Goal: Transaction & Acquisition: Purchase product/service

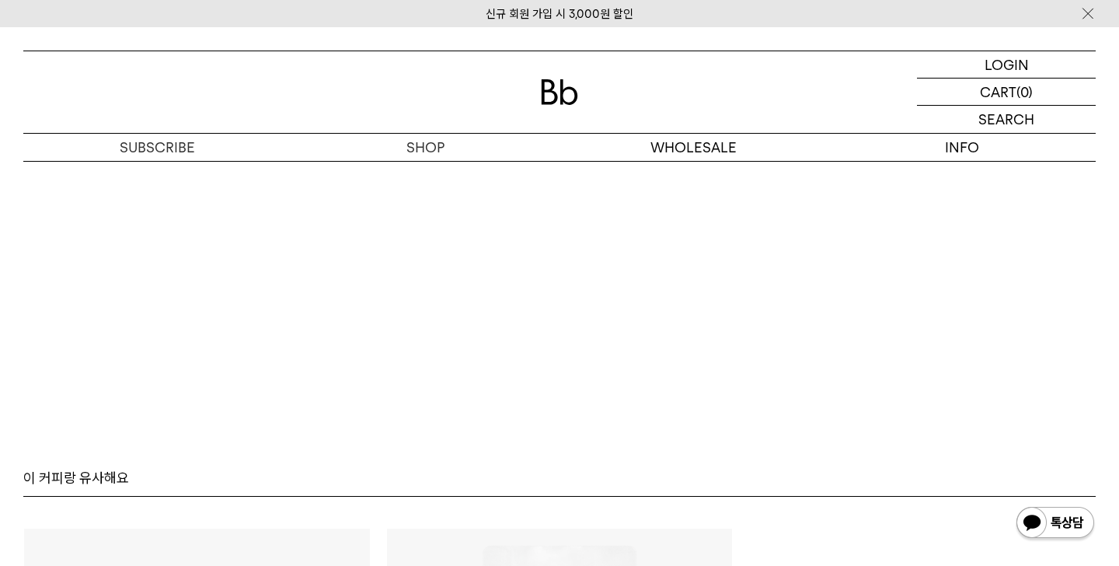
scroll to position [10256, 0]
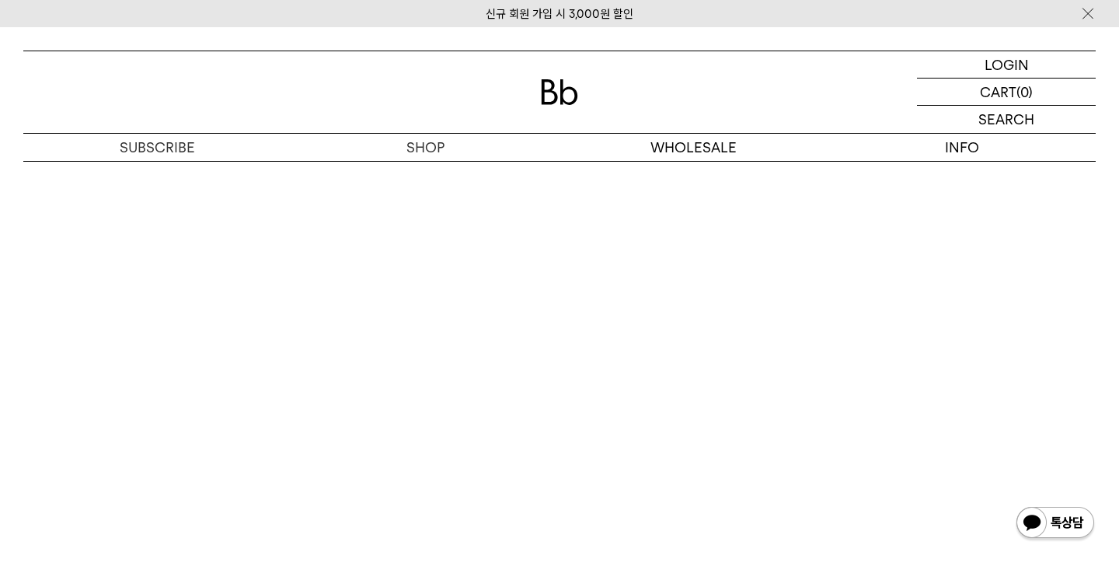
scroll to position [10247, 0]
click at [1015, 53] on p "로그인" at bounding box center [1006, 64] width 37 height 26
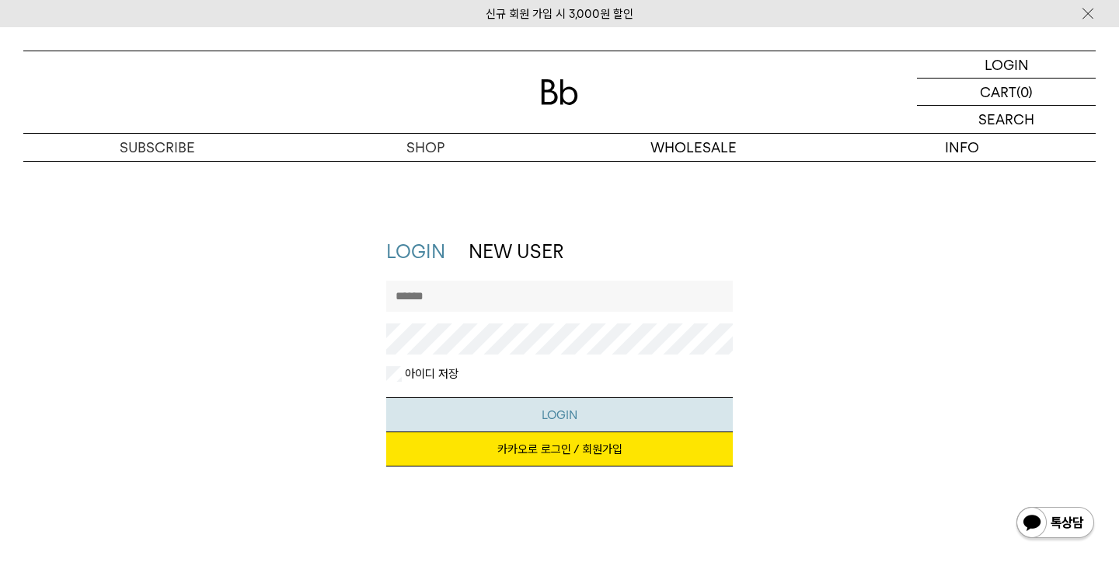
type input "**********"
click at [609, 404] on button "LOGIN" at bounding box center [559, 414] width 347 height 35
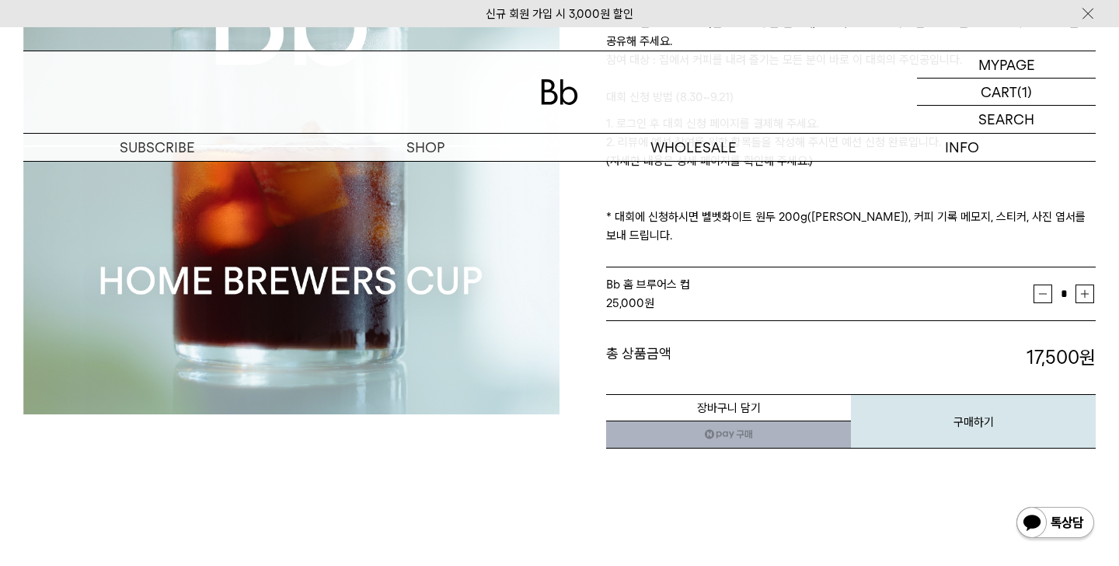
scroll to position [313, 0]
click at [1001, 417] on button "구매하기" at bounding box center [973, 422] width 245 height 54
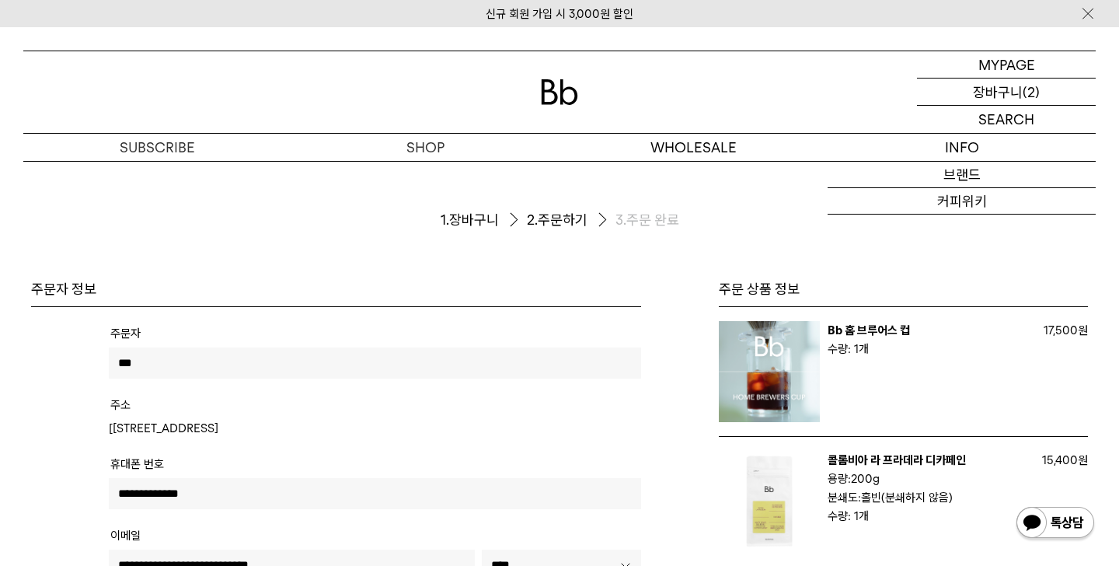
click at [994, 82] on p "장바구니" at bounding box center [998, 92] width 50 height 26
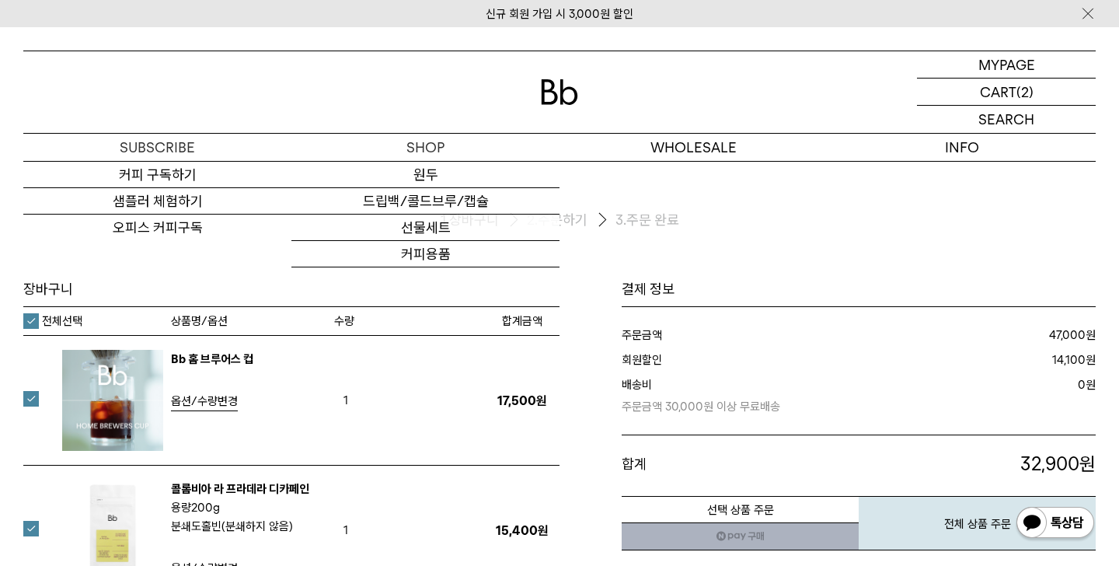
click at [37, 315] on label "전체선택" at bounding box center [52, 321] width 59 height 16
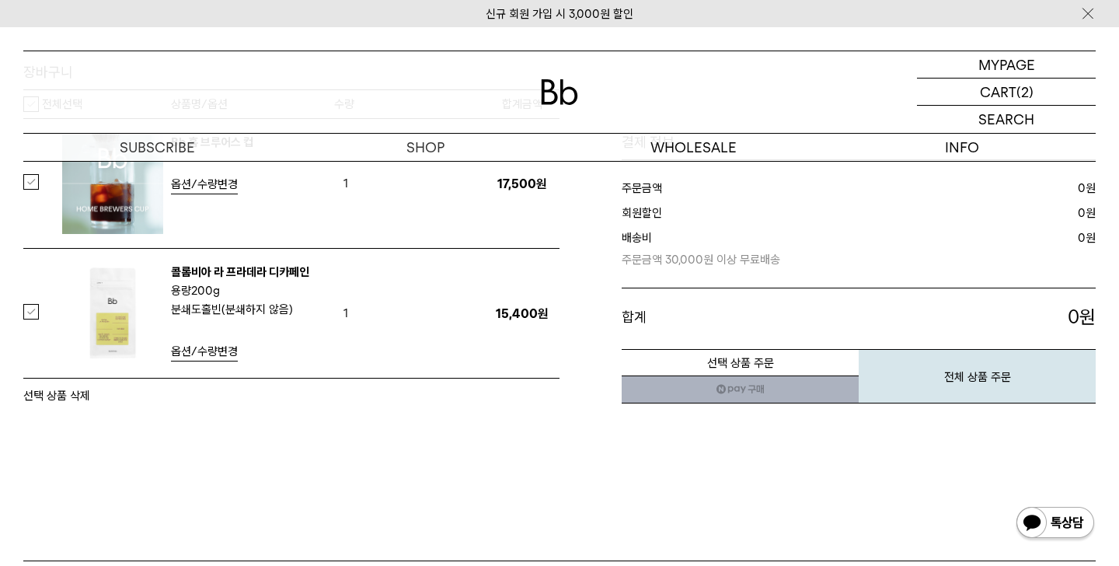
scroll to position [342, 0]
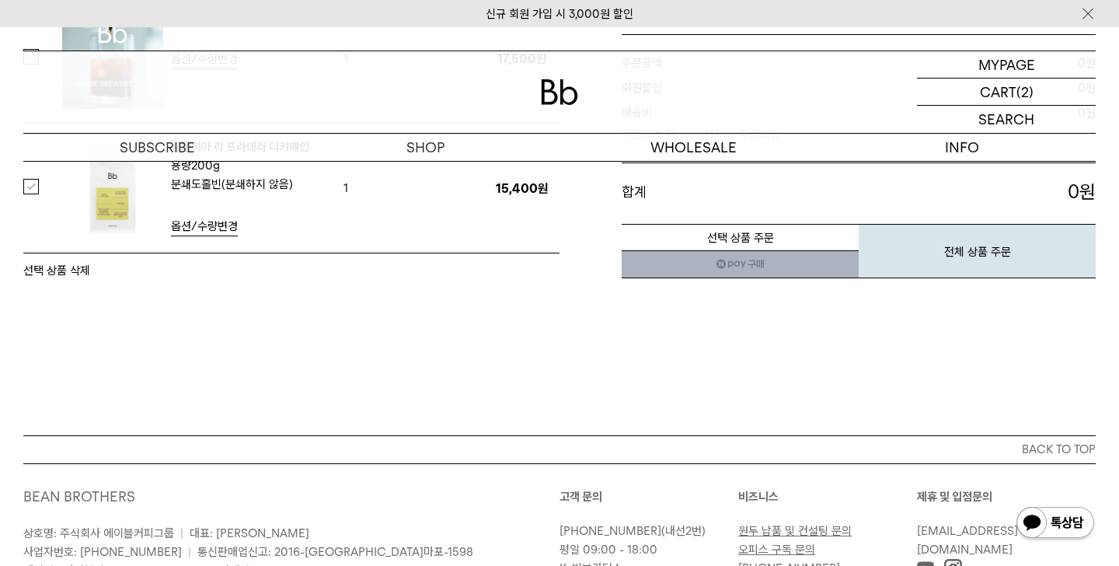
click at [32, 183] on label at bounding box center [40, 187] width 34 height 16
click at [61, 259] on div "장바구니 전체선택 수량 1 200g" at bounding box center [291, 109] width 536 height 342
click at [60, 262] on button "선택 상품 삭제" at bounding box center [56, 270] width 67 height 19
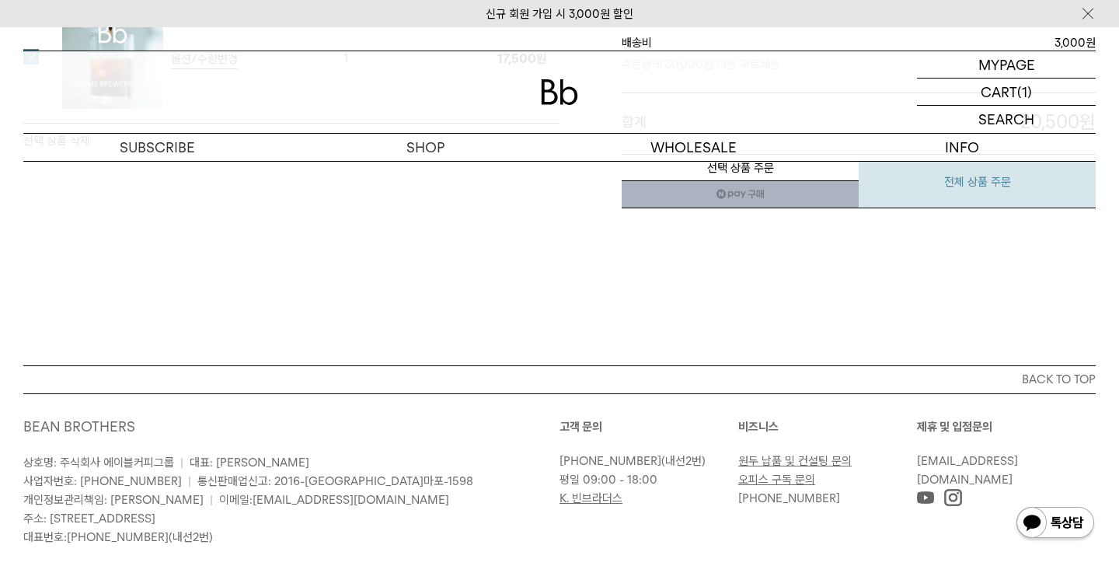
click at [976, 203] on button "전체 상품 주문" at bounding box center [977, 181] width 237 height 54
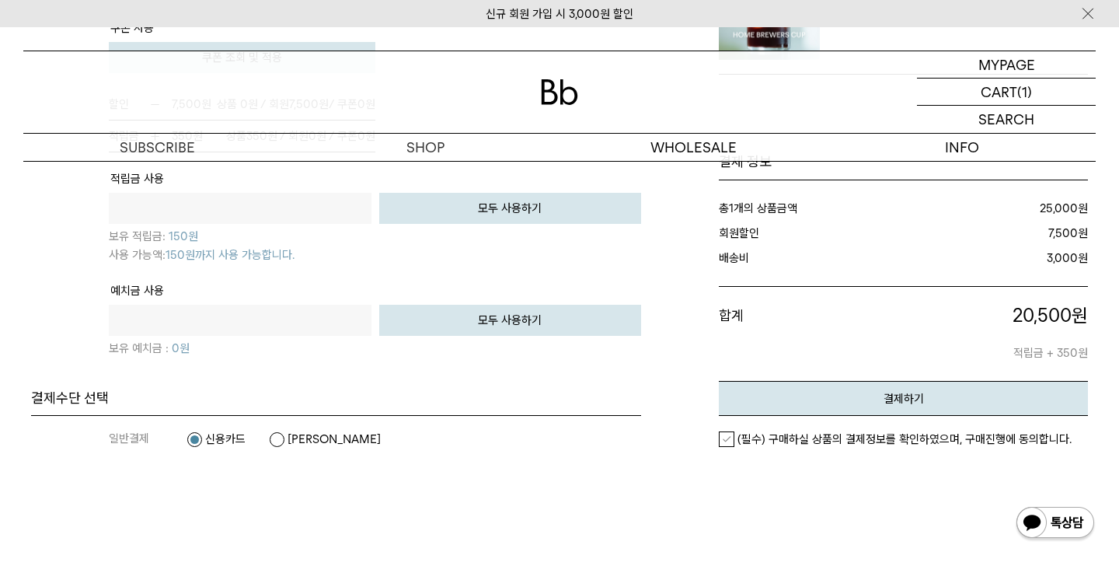
scroll to position [1229, 0]
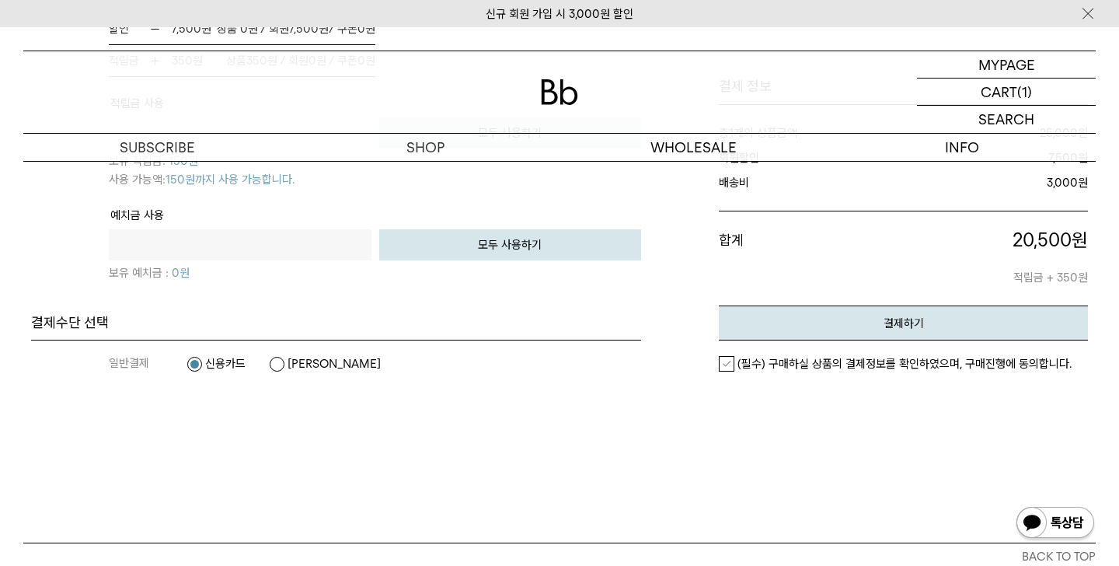
click at [735, 368] on label "(필수) 구매하실 상품의 결제정보를 확인하였으며, 구매진행에 동의합니다." at bounding box center [895, 364] width 353 height 16
click at [326, 361] on label "[PERSON_NAME]" at bounding box center [325, 364] width 112 height 16
click at [791, 318] on button "결제하기" at bounding box center [903, 323] width 369 height 35
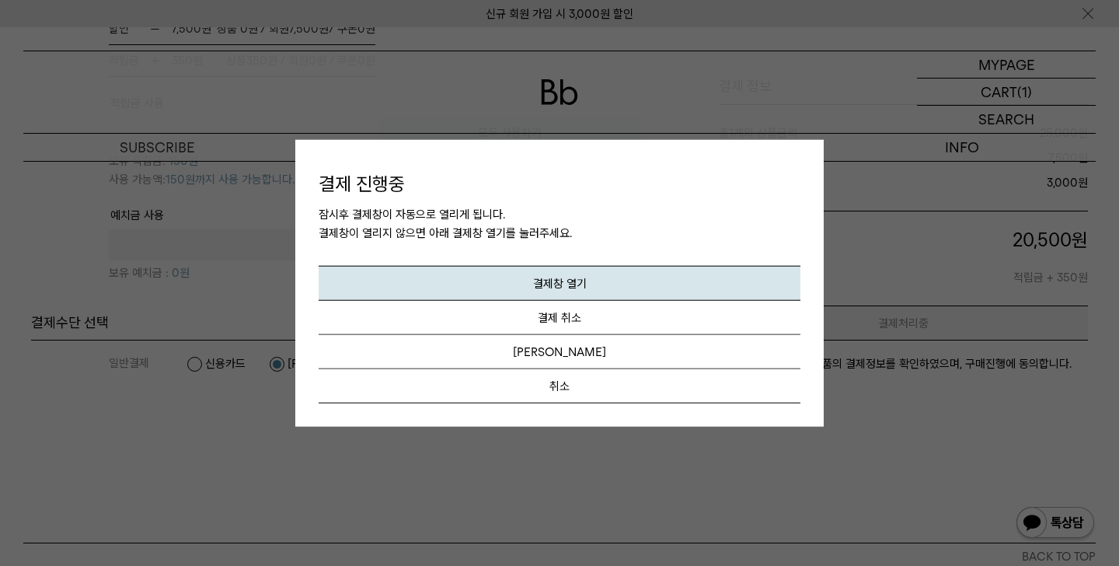
scroll to position [0, 0]
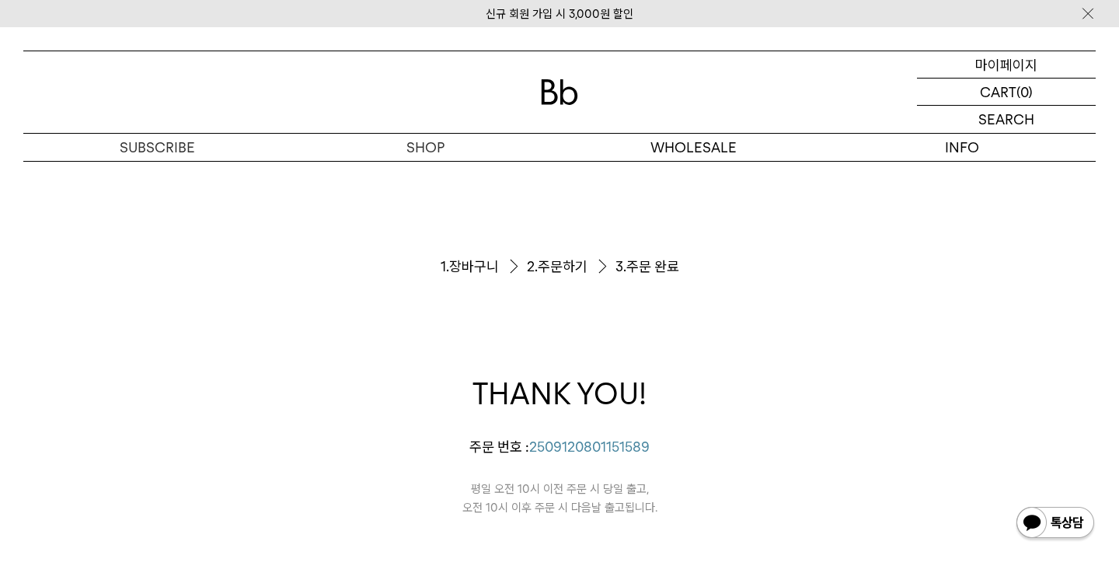
click at [1015, 71] on p "마이페이지" at bounding box center [1007, 64] width 62 height 26
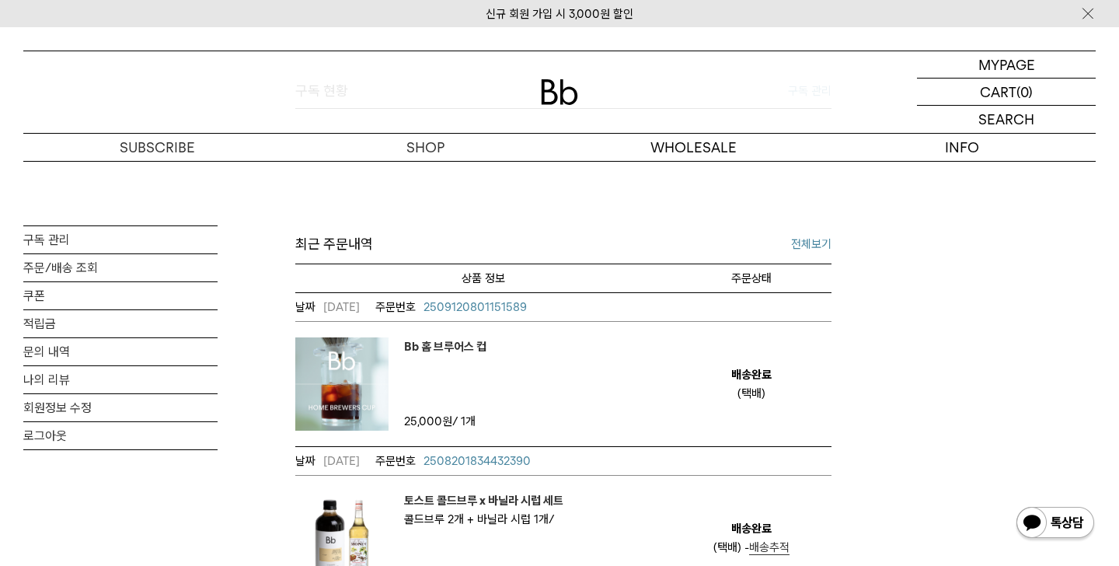
scroll to position [431, 0]
click at [641, 389] on td "Bb 홈 브루어스 컵" at bounding box center [482, 385] width 375 height 124
click at [88, 271] on link "주문/배송 조회" at bounding box center [120, 267] width 194 height 27
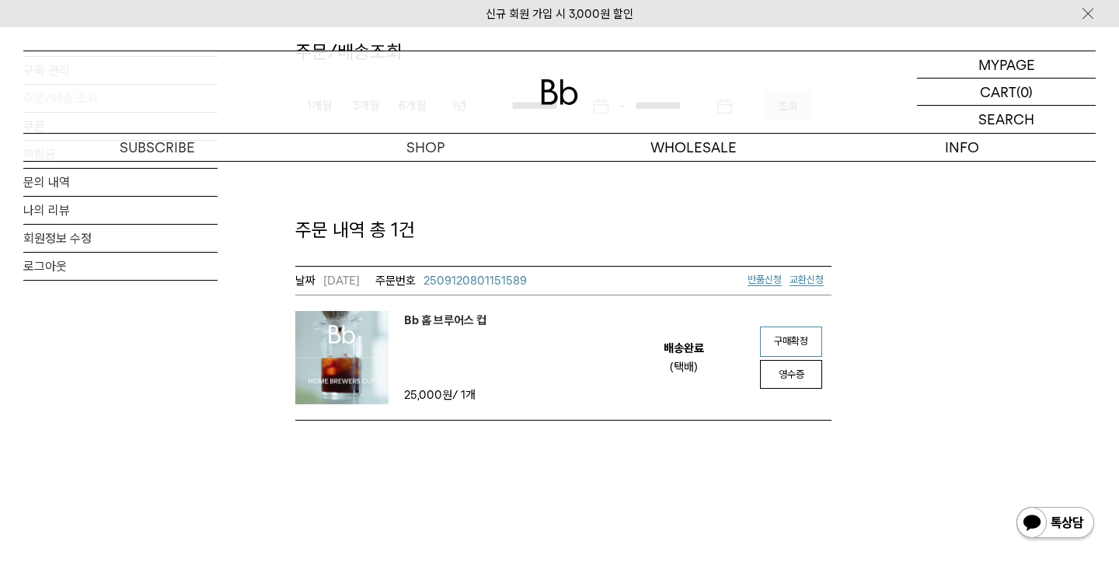
click at [792, 341] on span "구매확정" at bounding box center [791, 341] width 34 height 12
click at [799, 366] on link "영수증" at bounding box center [791, 374] width 62 height 30
click at [811, 343] on link "리뷰작성" at bounding box center [791, 342] width 62 height 30
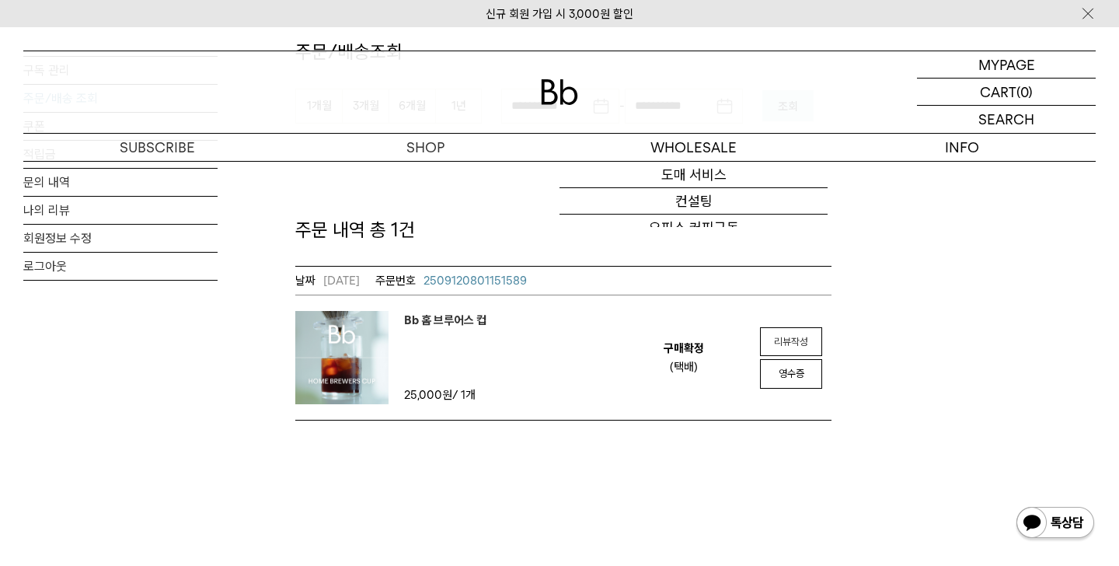
click at [795, 329] on link "리뷰작성" at bounding box center [791, 342] width 62 height 30
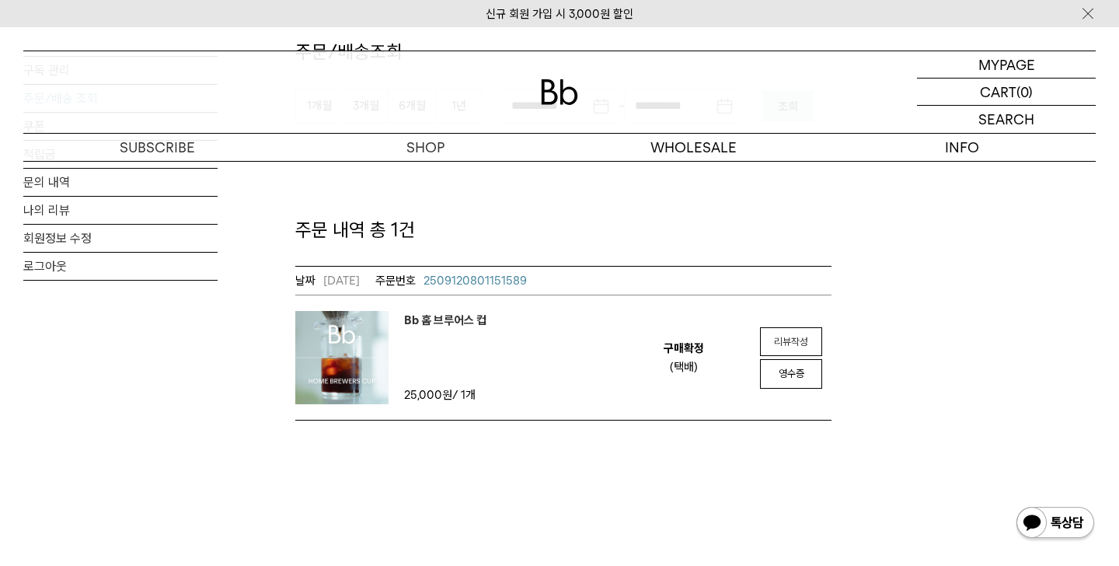
click at [814, 343] on link "리뷰작성" at bounding box center [791, 342] width 62 height 30
click at [122, 213] on link "나의 리뷰" at bounding box center [120, 210] width 194 height 27
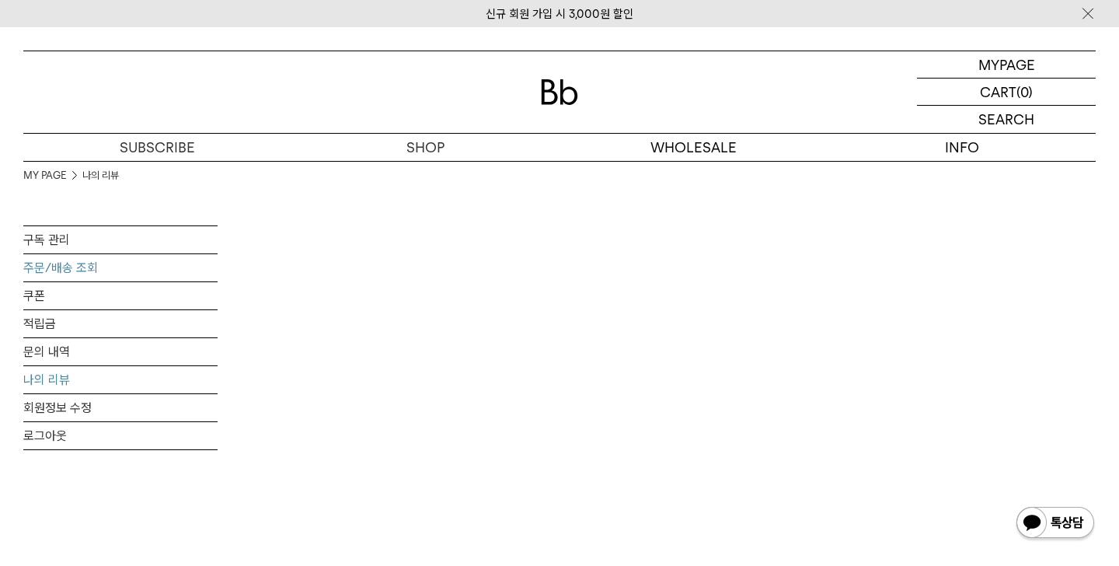
click at [180, 267] on link "주문/배송 조회" at bounding box center [120, 267] width 194 height 27
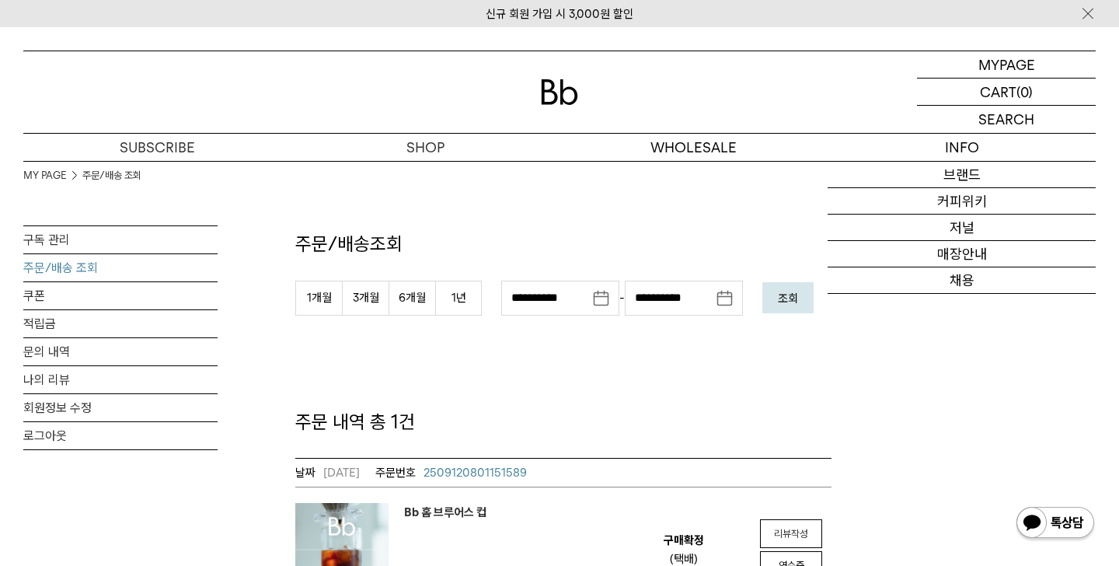
scroll to position [496, 0]
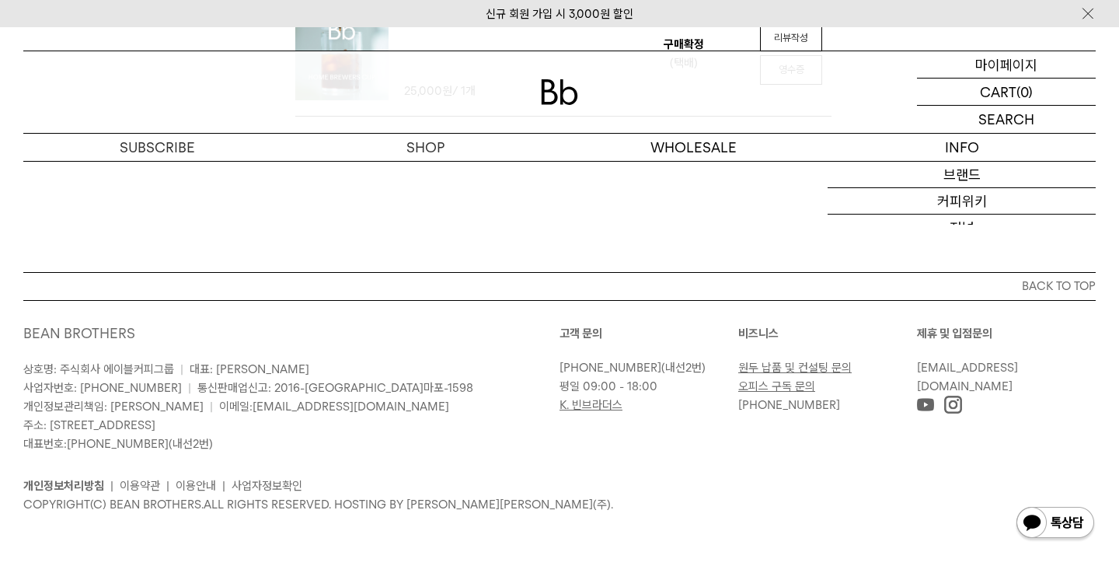
click at [1028, 70] on p "마이페이지" at bounding box center [1007, 64] width 62 height 26
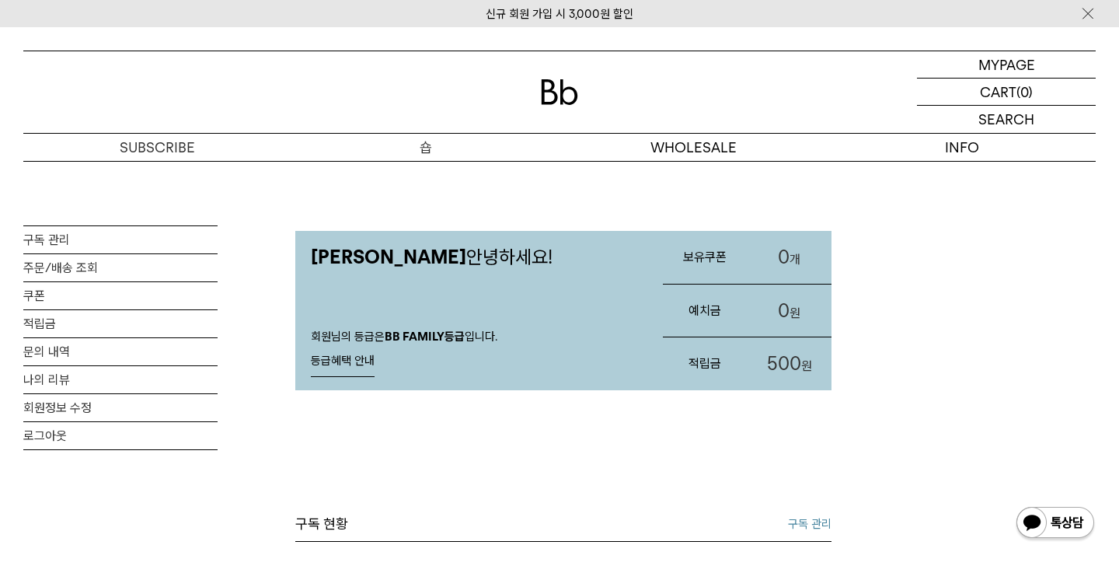
click at [424, 148] on p "숍" at bounding box center [426, 147] width 268 height 27
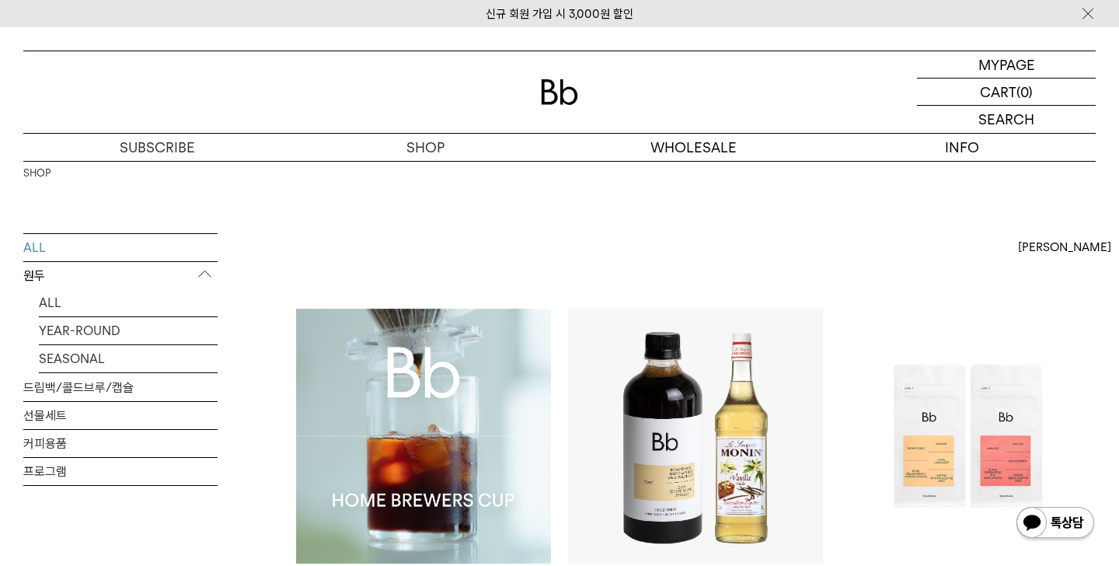
click at [461, 368] on img at bounding box center [423, 436] width 255 height 255
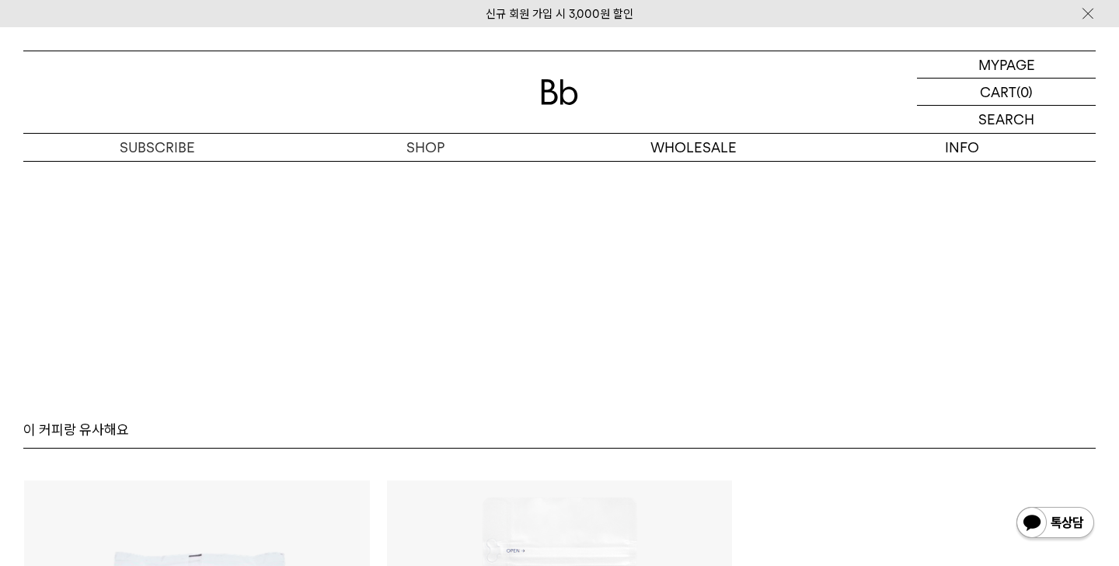
scroll to position [10245, 0]
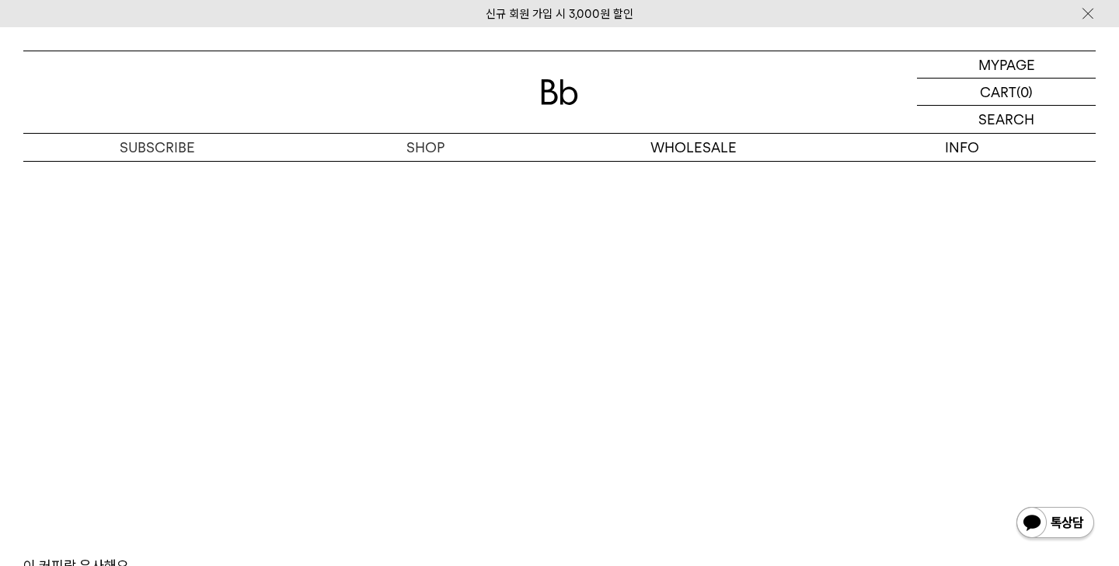
scroll to position [10300, 0]
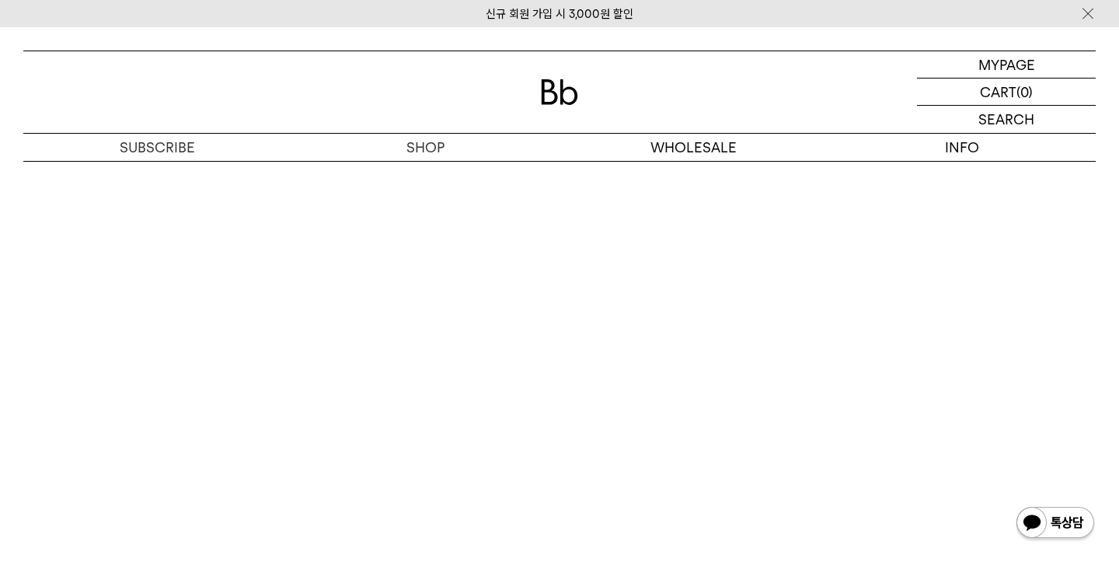
click at [564, 86] on img at bounding box center [559, 92] width 37 height 26
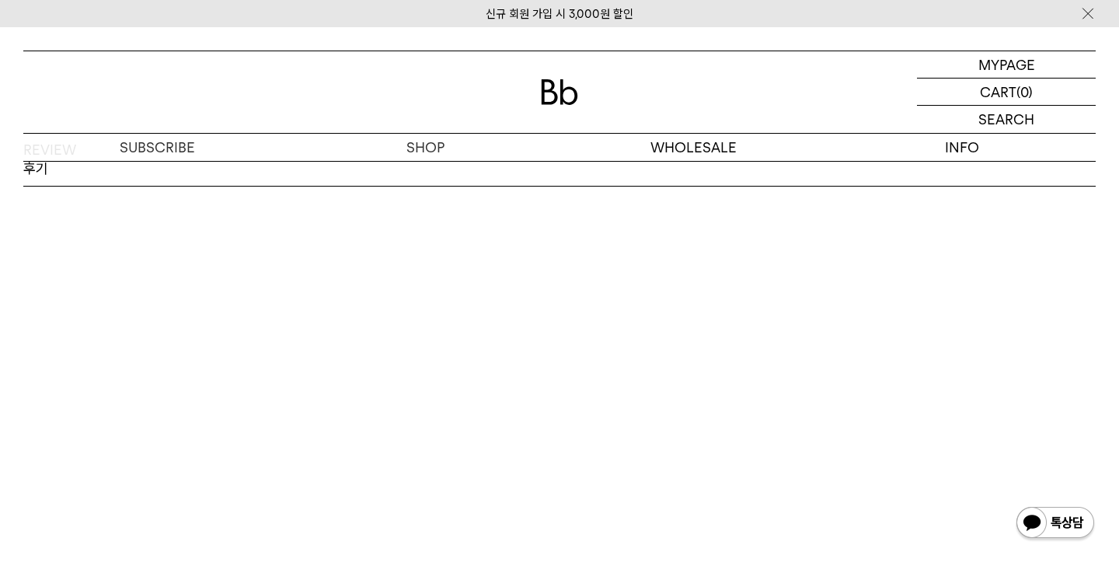
scroll to position [2307, 0]
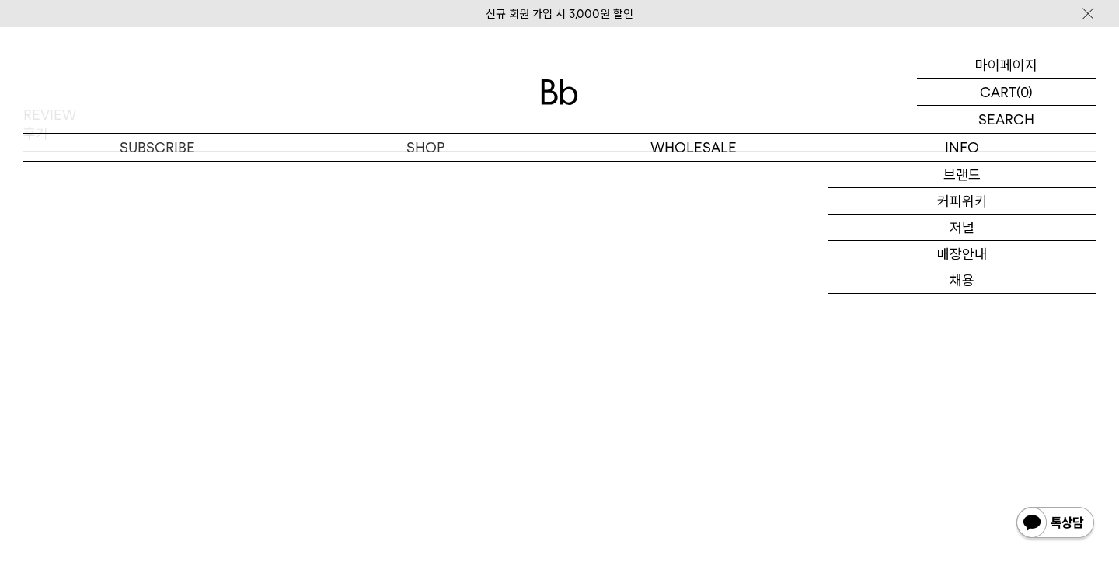
click at [1031, 58] on p "마이페이지" at bounding box center [1007, 64] width 62 height 26
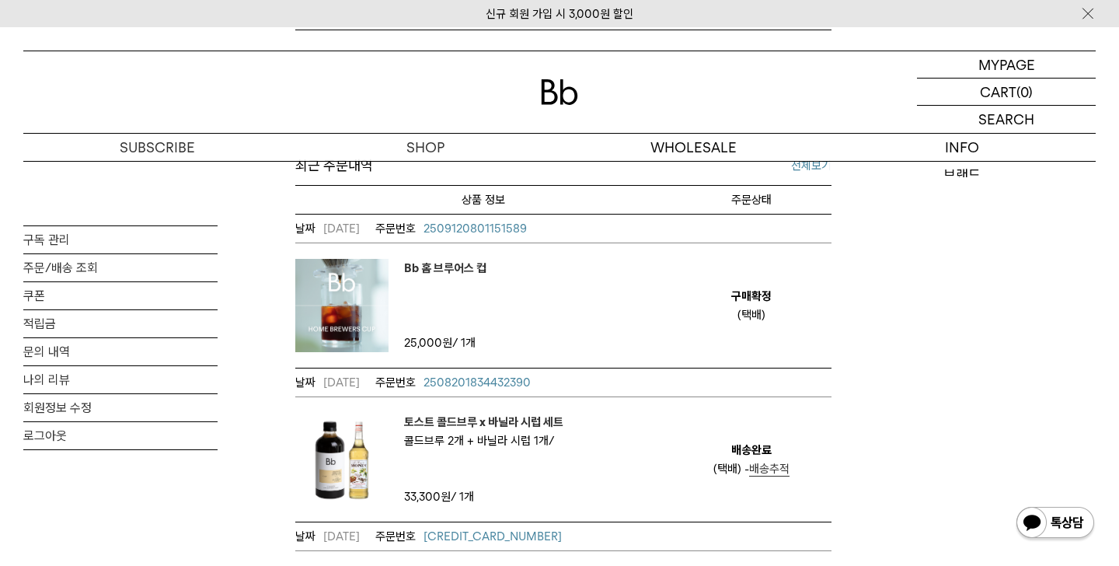
scroll to position [543, 0]
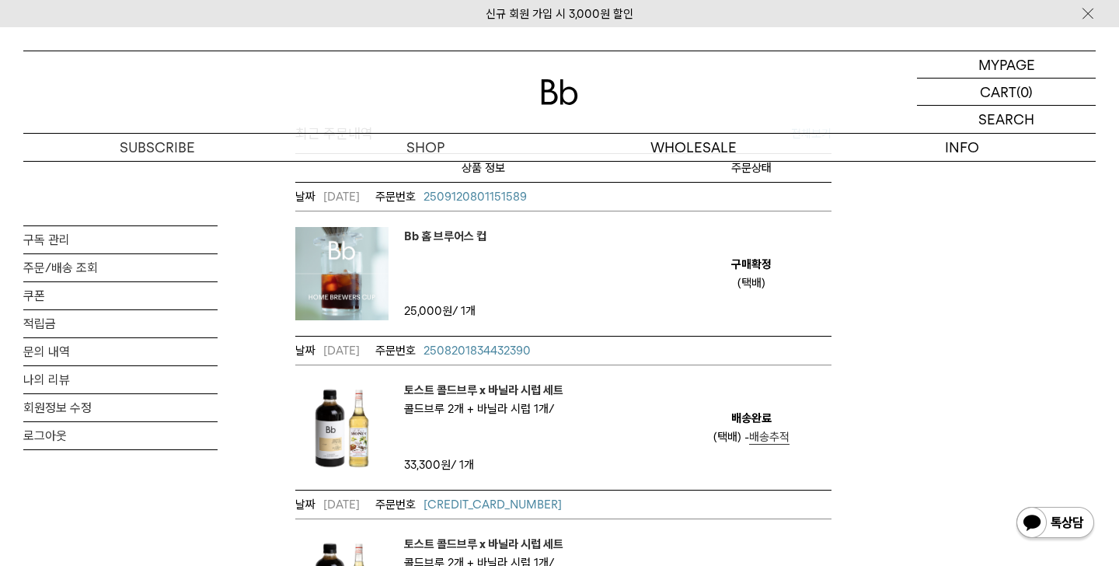
click at [321, 271] on img at bounding box center [341, 273] width 93 height 93
click at [97, 271] on link "주문/배송 조회" at bounding box center [120, 267] width 194 height 27
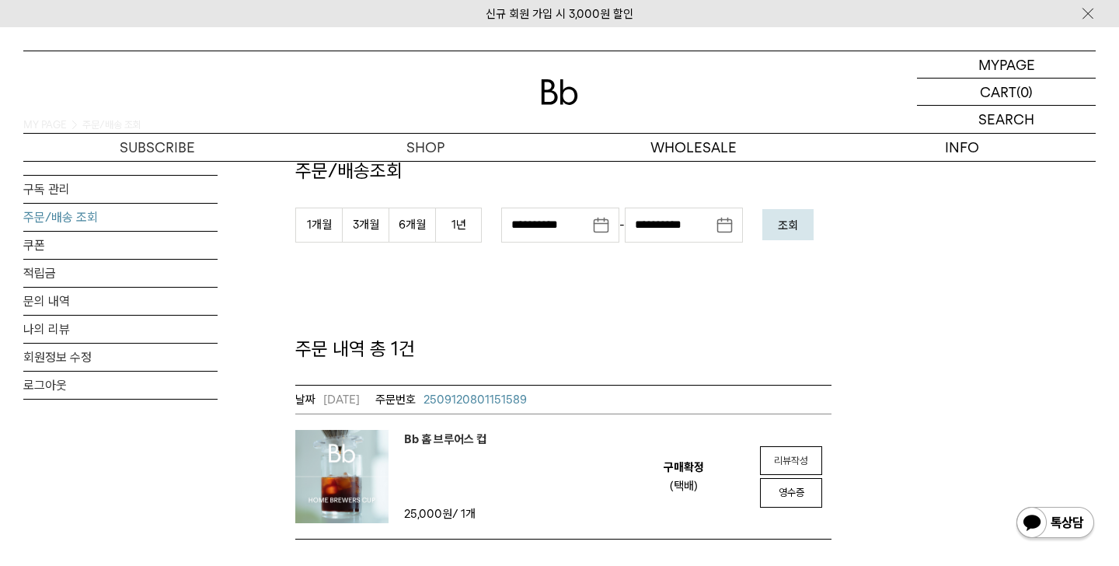
scroll to position [72, 0]
click at [784, 464] on em "리뷰작성" at bounding box center [791, 462] width 34 height 12
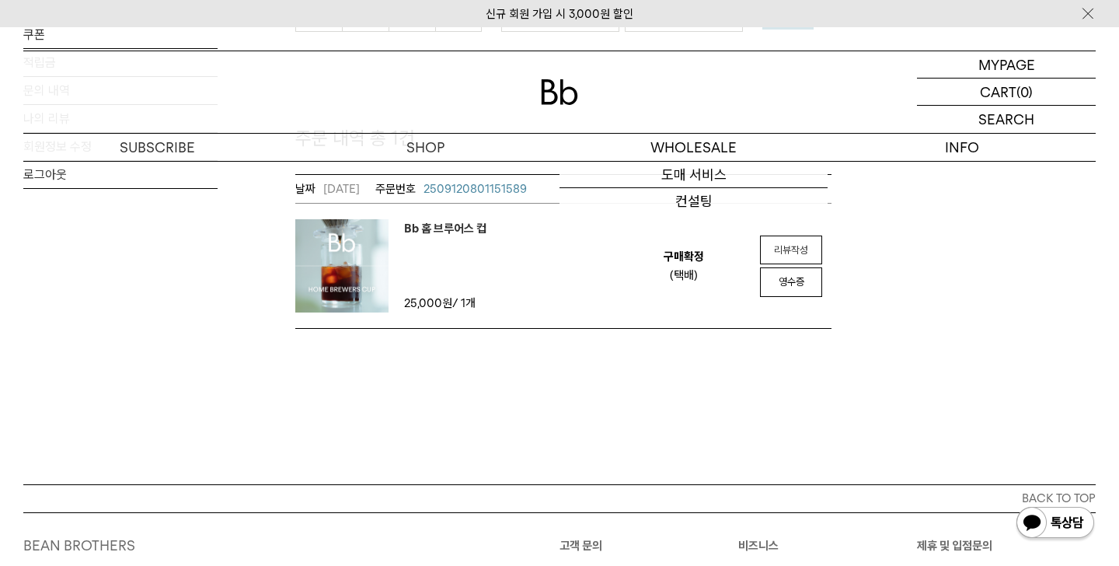
scroll to position [346, 0]
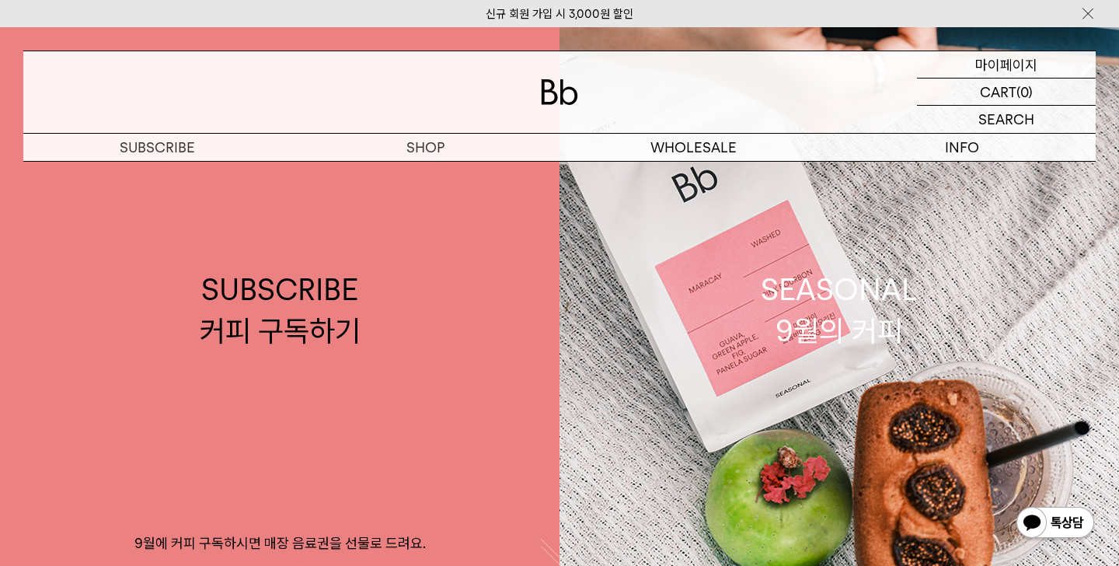
click at [968, 51] on div "MYPAGE 마이페이지" at bounding box center [1006, 64] width 179 height 26
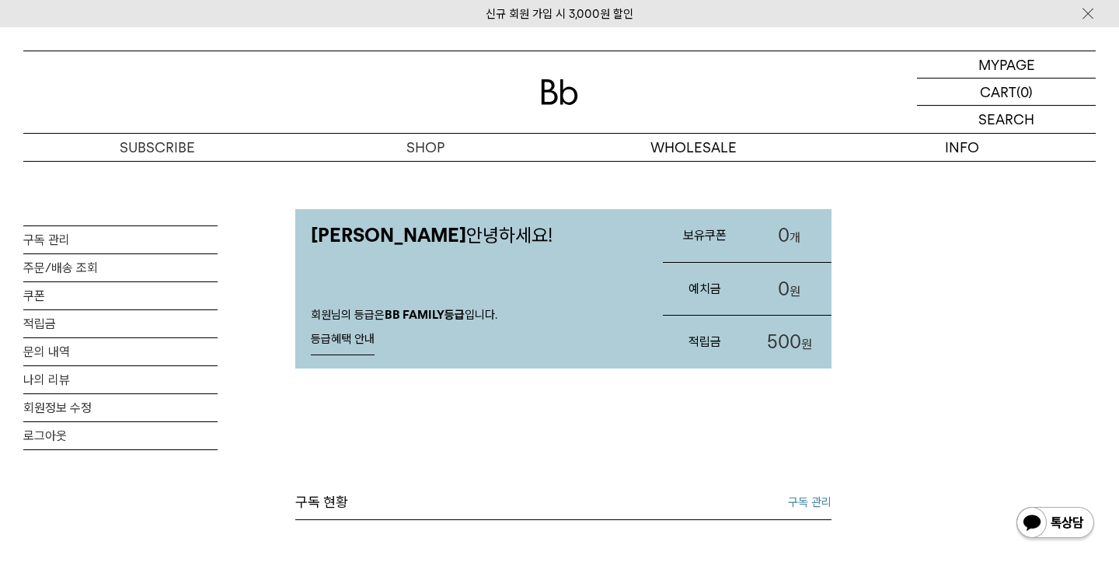
scroll to position [267, 0]
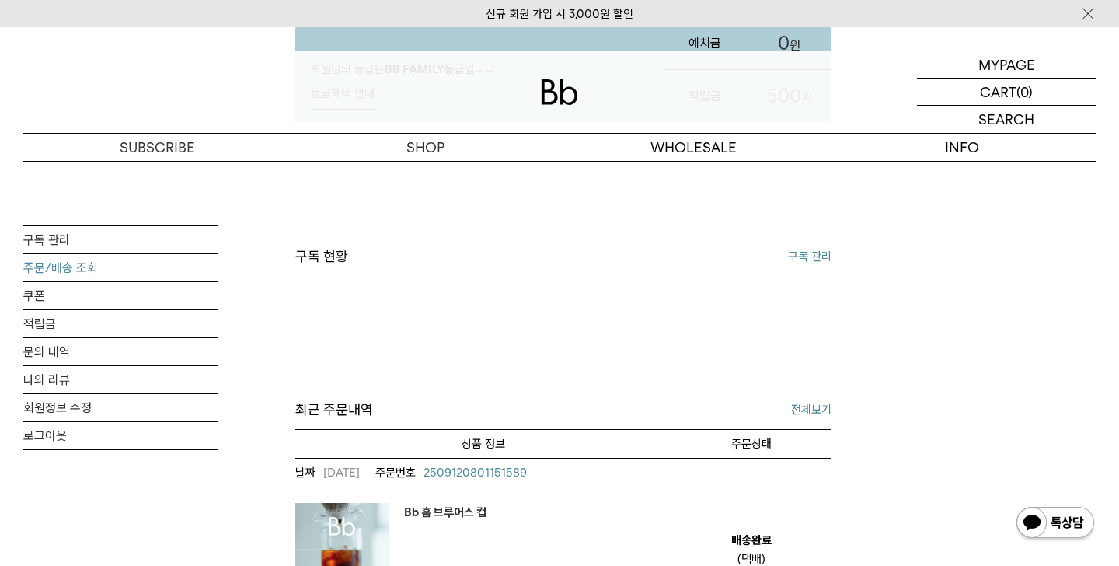
click at [100, 270] on link "주문/배송 조회" at bounding box center [120, 267] width 194 height 27
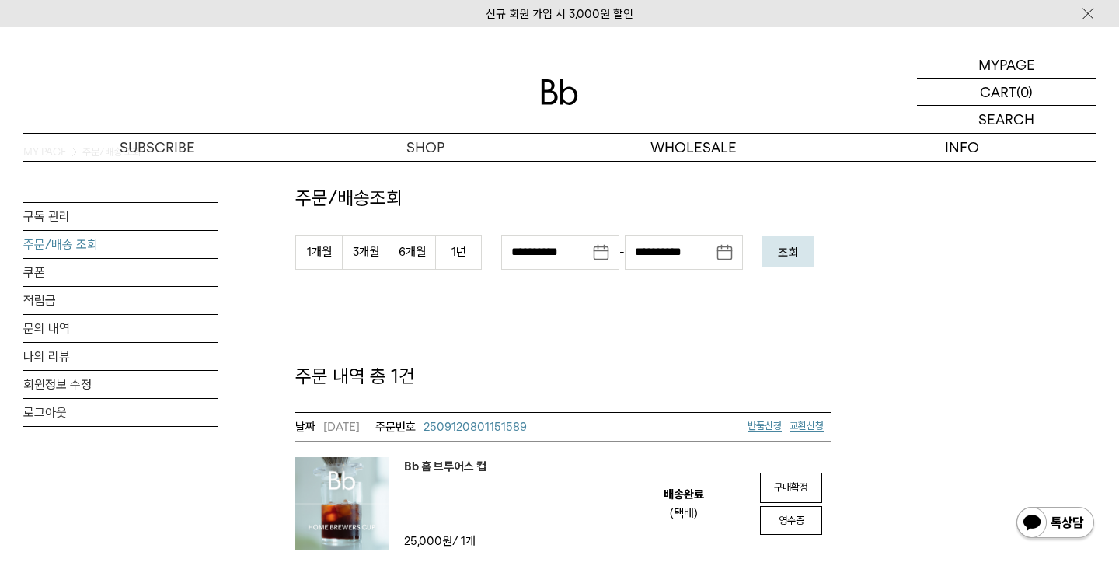
scroll to position [65, 0]
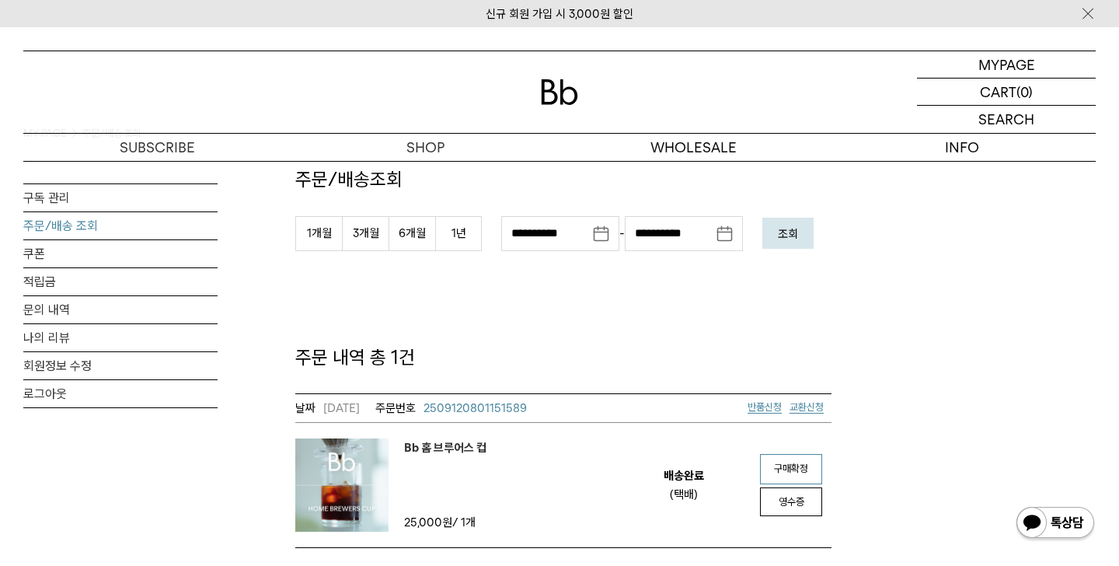
click at [803, 463] on span "구매확정" at bounding box center [791, 469] width 34 height 12
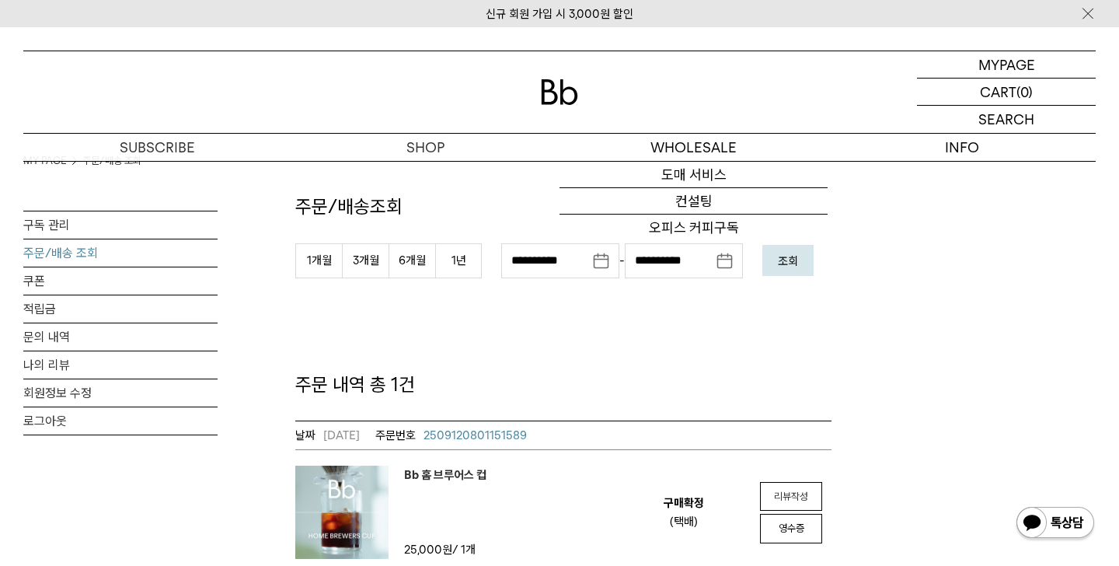
scroll to position [65, 0]
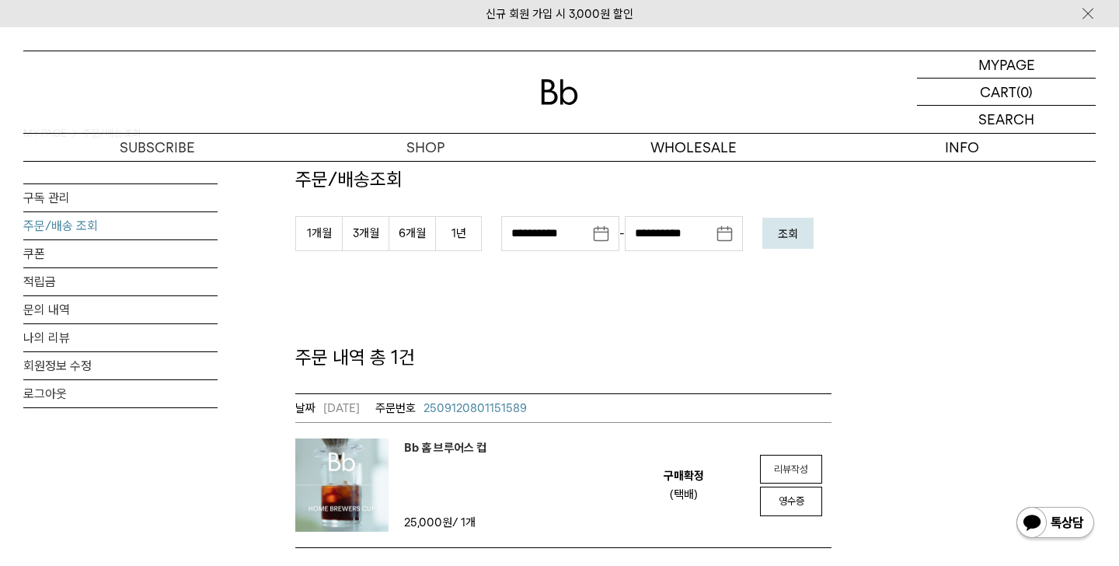
click at [790, 486] on td "리뷰작성 리뷰작성 영수증" at bounding box center [792, 485] width 81 height 124
click at [791, 473] on em "리뷰작성" at bounding box center [791, 469] width 34 height 12
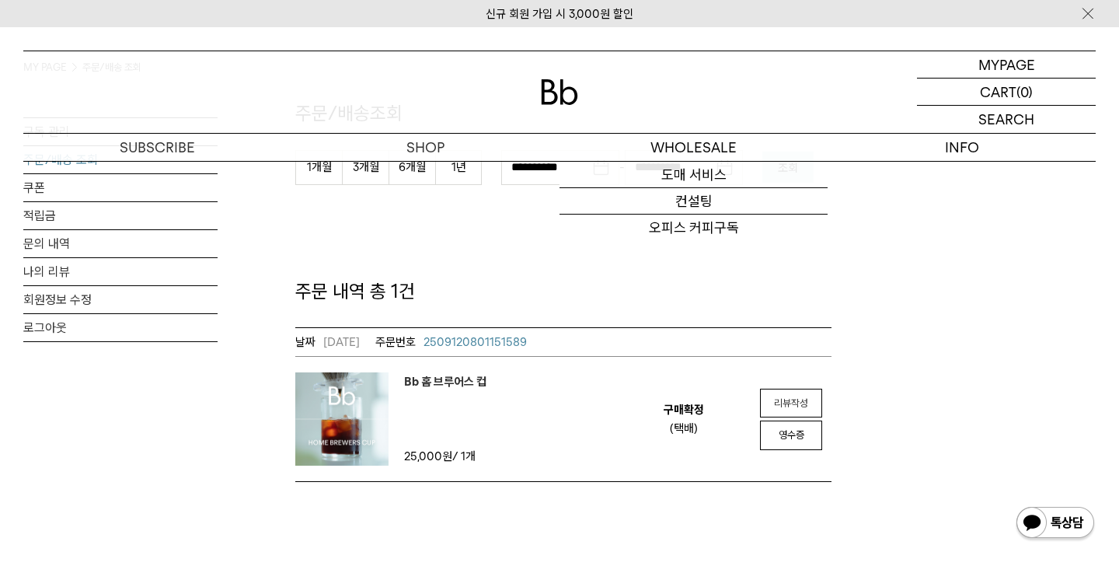
scroll to position [275, 0]
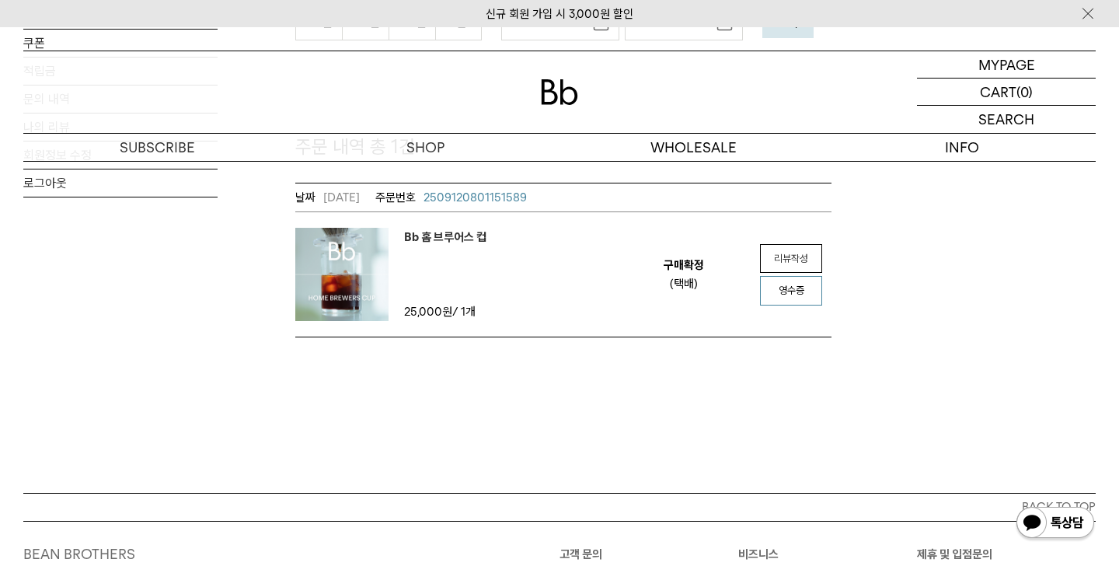
click at [812, 302] on link "영수증" at bounding box center [791, 291] width 62 height 30
click at [801, 259] on em "리뷰작성" at bounding box center [791, 259] width 34 height 12
click at [775, 272] on link "리뷰작성" at bounding box center [791, 259] width 62 height 30
click at [805, 261] on em "리뷰작성" at bounding box center [791, 259] width 34 height 12
click at [570, 95] on img at bounding box center [559, 92] width 37 height 26
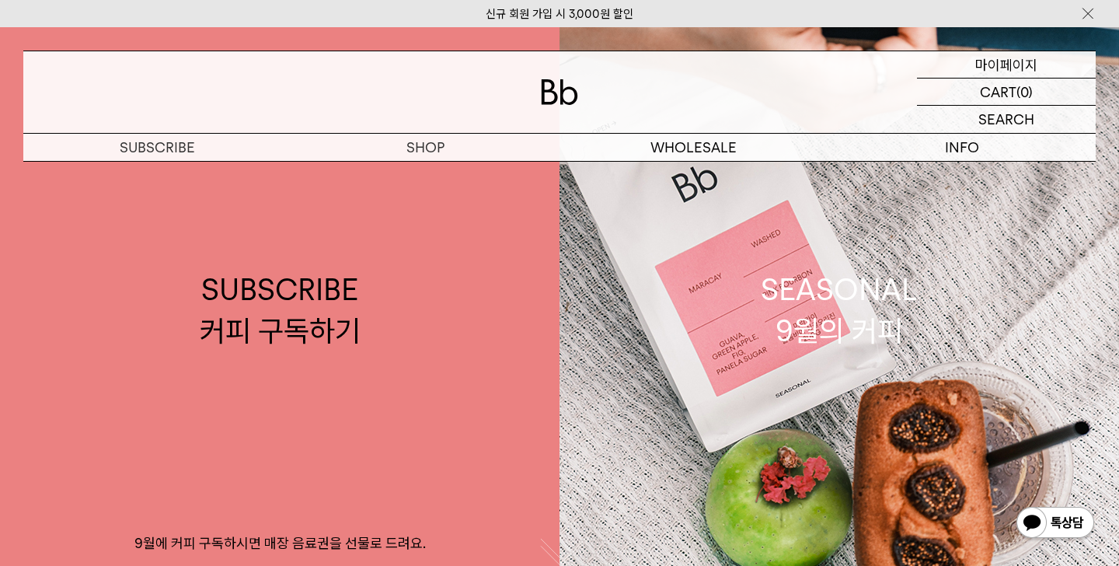
click at [1022, 61] on p "마이페이지" at bounding box center [1007, 64] width 62 height 26
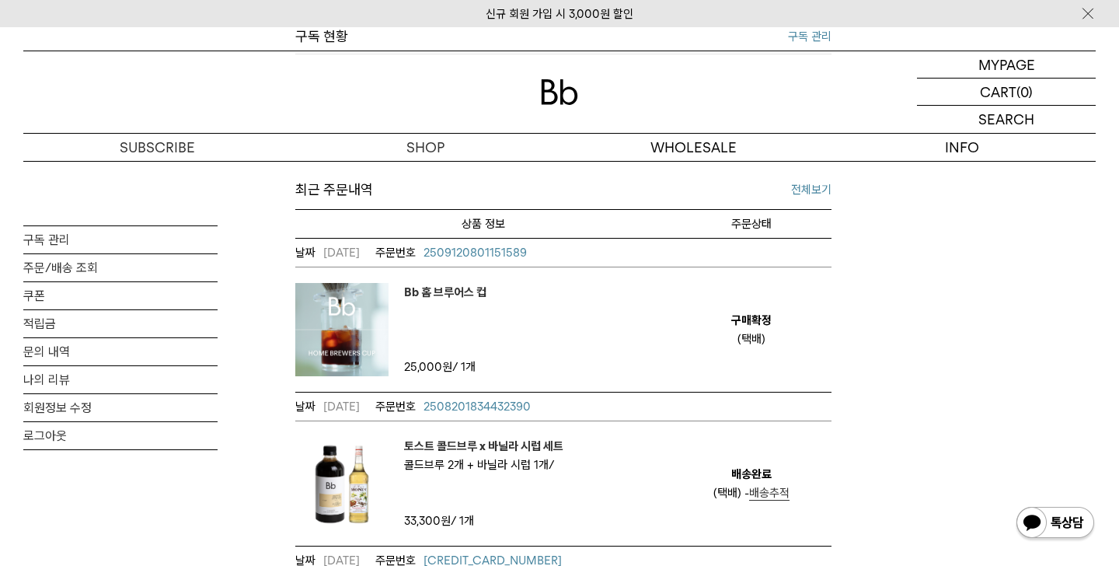
scroll to position [491, 0]
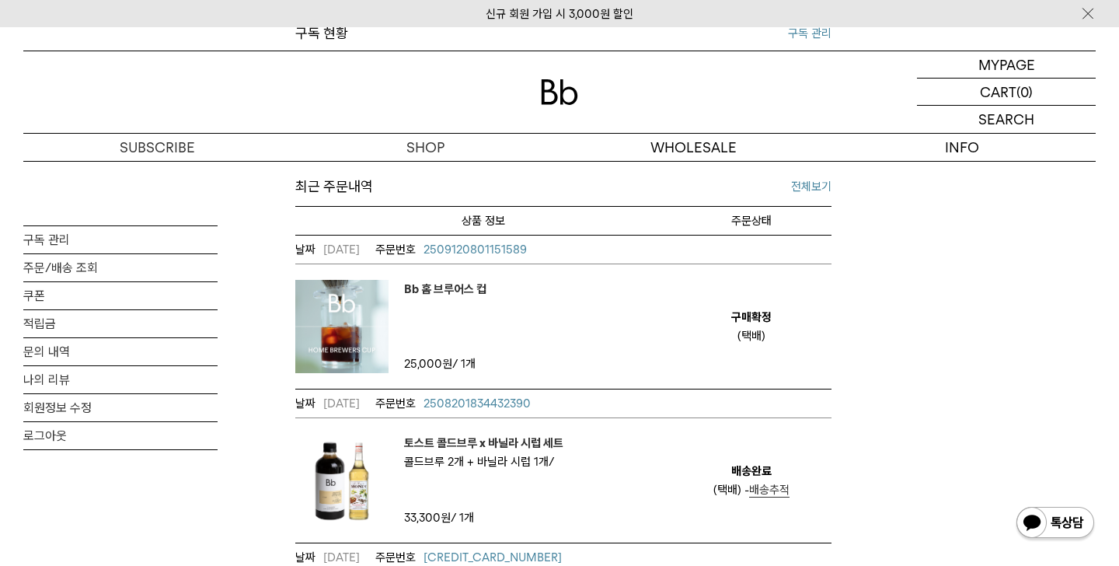
click at [505, 252] on span "2509120801151589" at bounding box center [475, 250] width 103 height 14
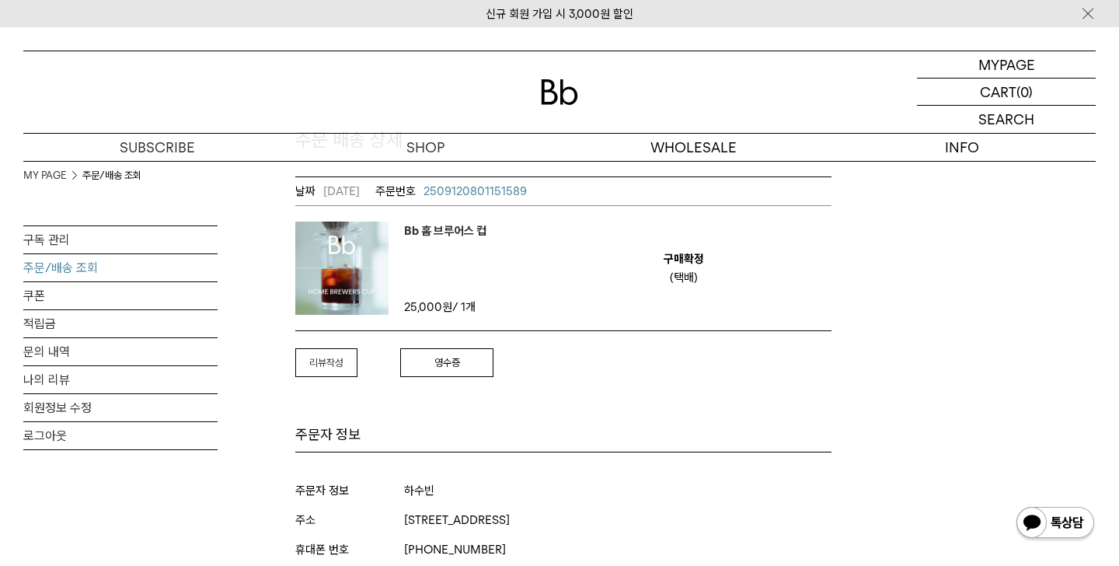
scroll to position [117, 0]
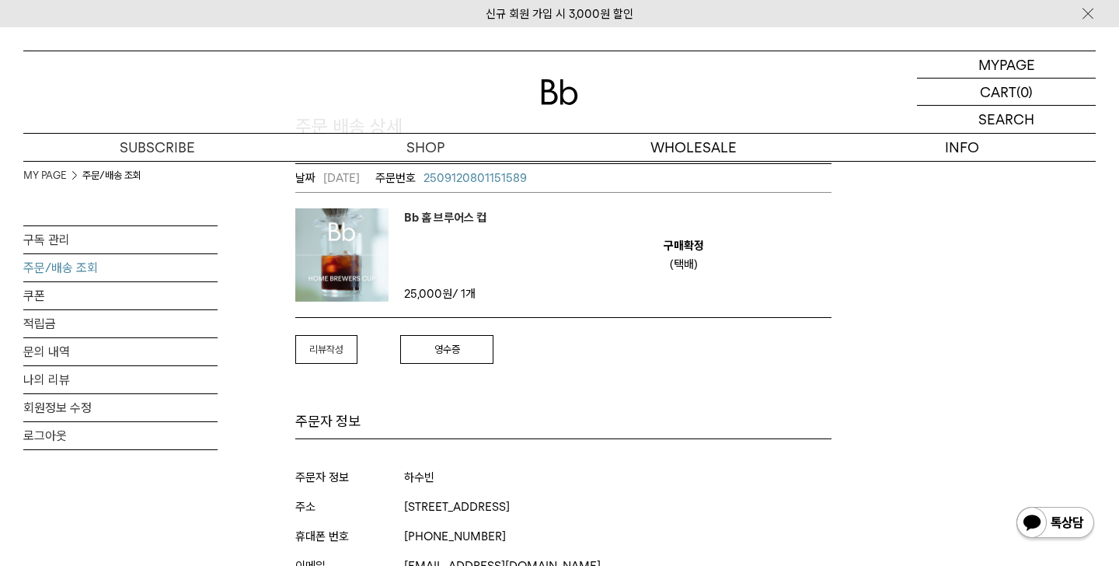
click at [319, 351] on em "리뷰작성" at bounding box center [326, 350] width 34 height 12
click at [316, 347] on em "리뷰작성" at bounding box center [326, 350] width 34 height 12
click at [358, 357] on link "구매확정" at bounding box center [341, 350] width 93 height 30
click at [337, 354] on em "리뷰작성" at bounding box center [326, 350] width 34 height 12
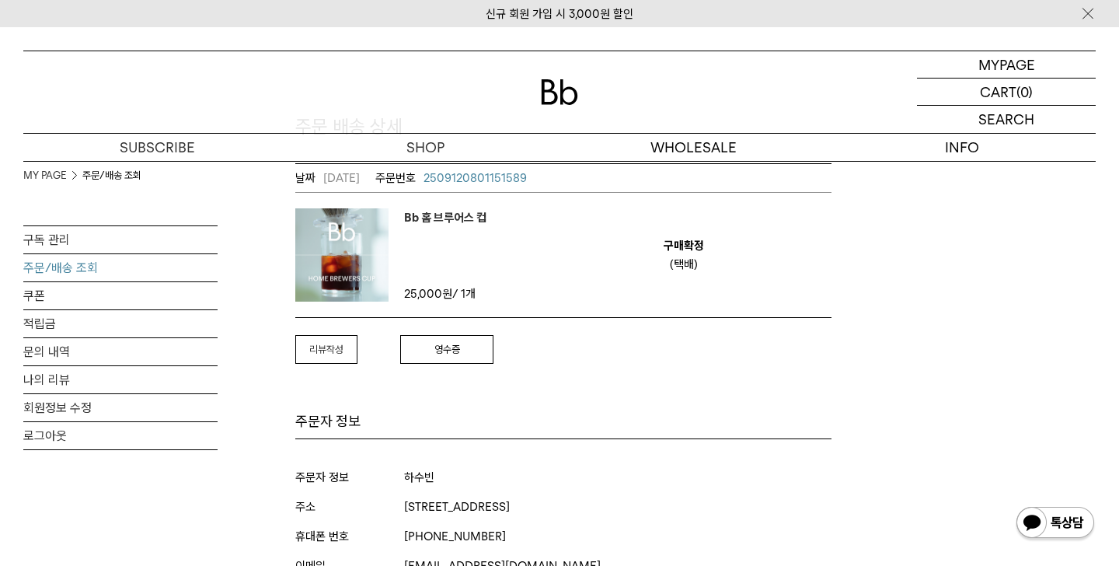
click at [326, 354] on em "리뷰작성" at bounding box center [326, 350] width 34 height 12
click at [354, 363] on link "구매확정" at bounding box center [341, 350] width 93 height 30
click at [339, 352] on em "리뷰작성" at bounding box center [326, 350] width 34 height 12
